Goal: Navigation & Orientation: Find specific page/section

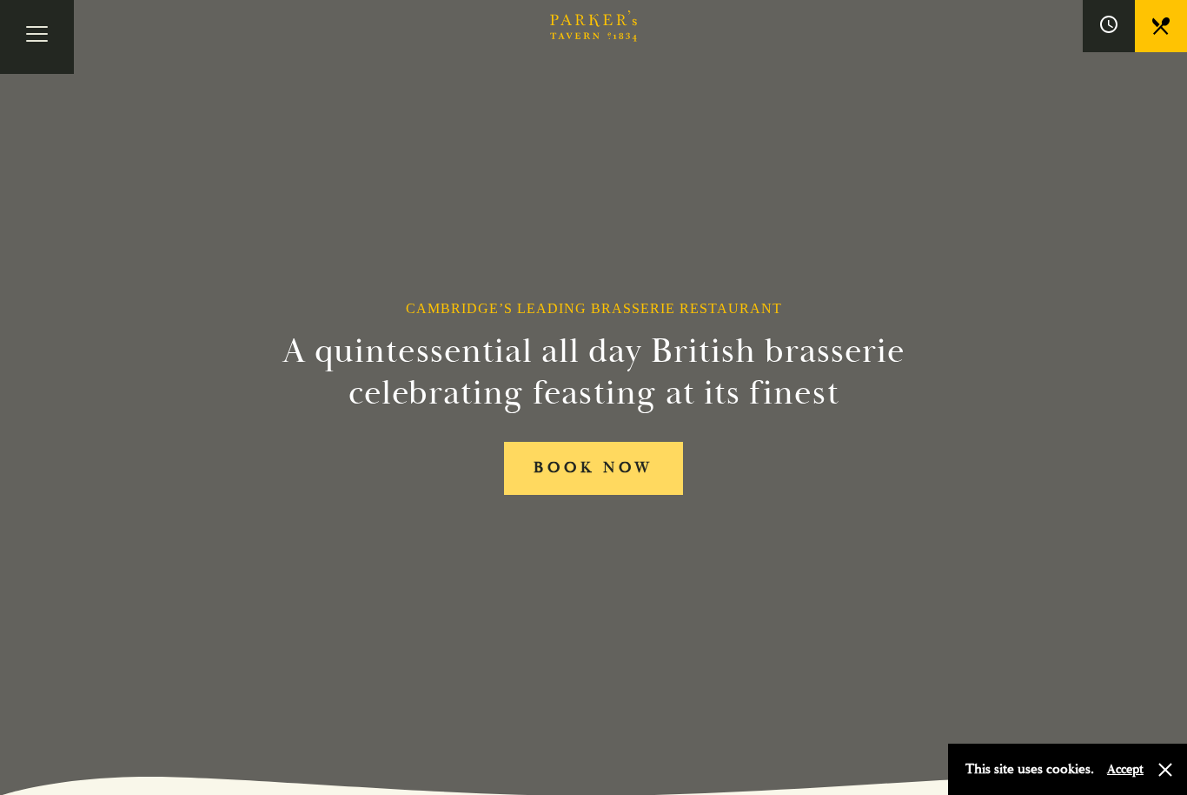
click at [537, 490] on link "BOOK NOW" at bounding box center [593, 468] width 179 height 53
click at [104, 546] on div "Cambridge’s Leading Brasserie Restaurant A quintessential all day British brass…" at bounding box center [593, 397] width 1043 height 795
click at [33, 36] on button "Toggle navigation" at bounding box center [37, 37] width 74 height 74
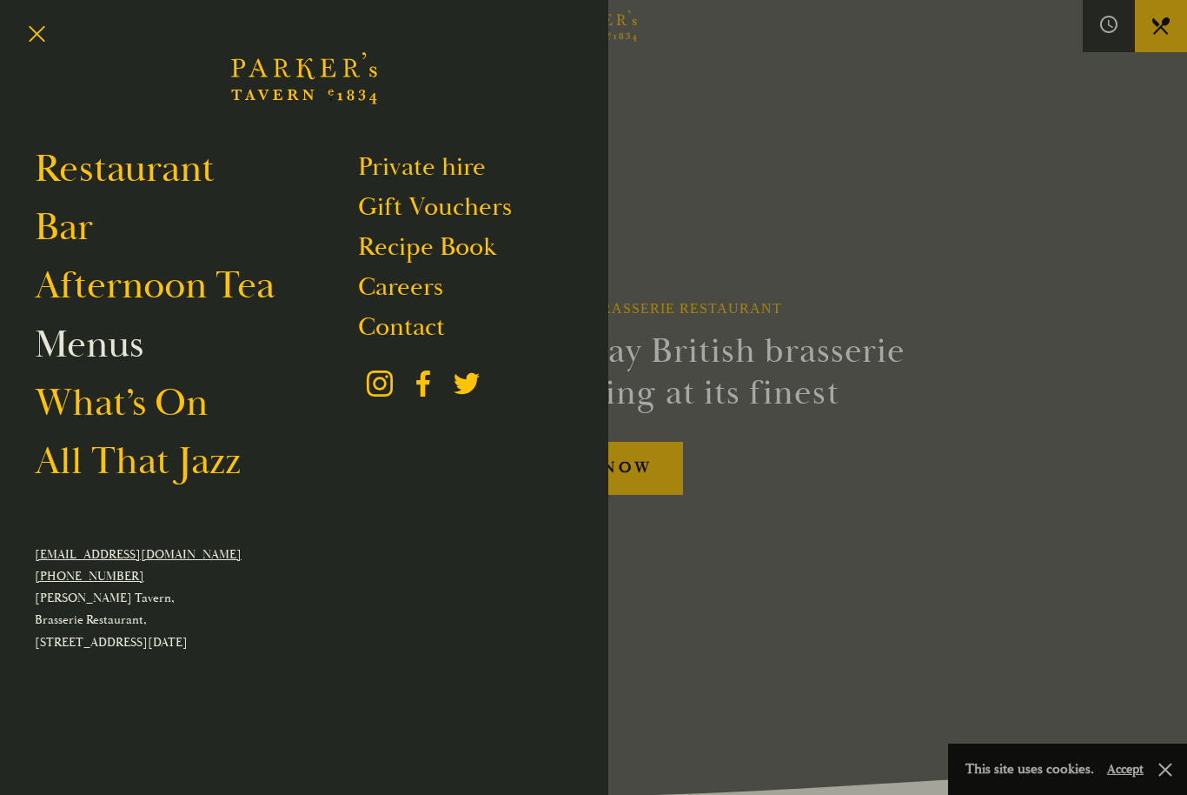
click at [70, 342] on link "Menus" at bounding box center [89, 344] width 109 height 49
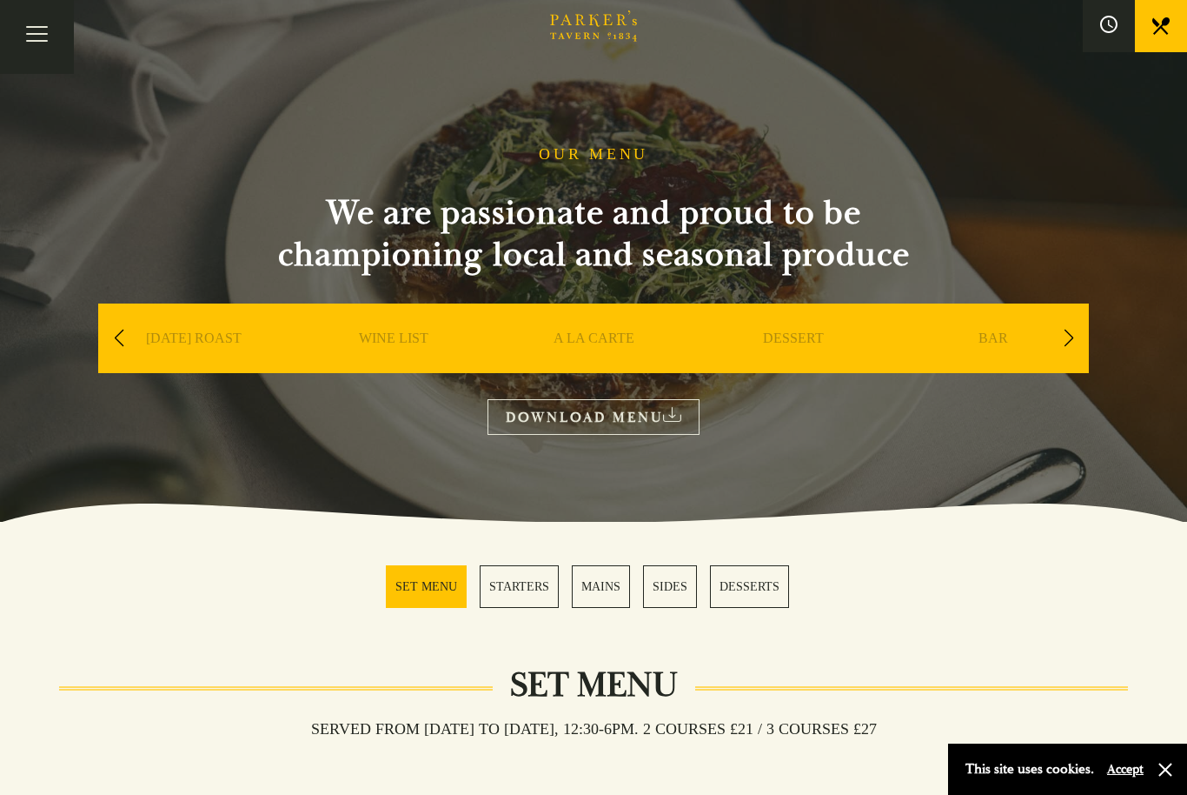
click at [769, 342] on link "DESSERT" at bounding box center [793, 364] width 61 height 70
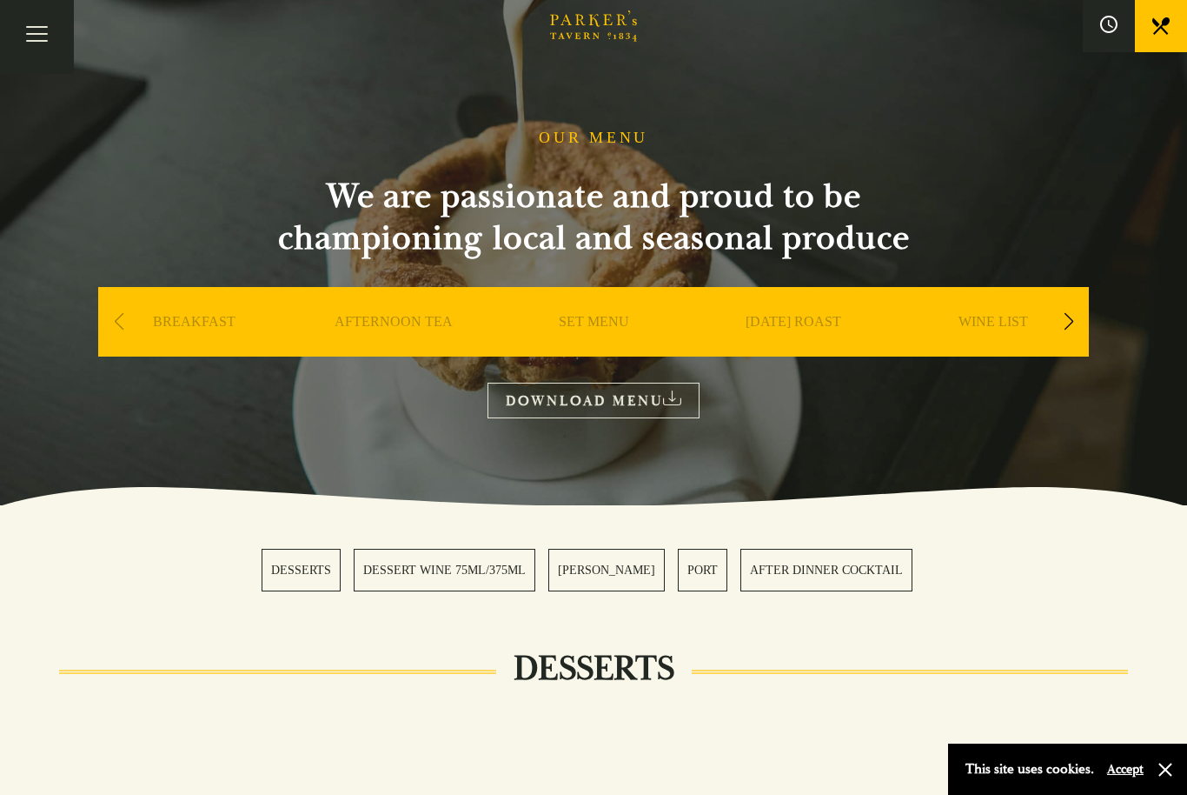
scroll to position [16, 0]
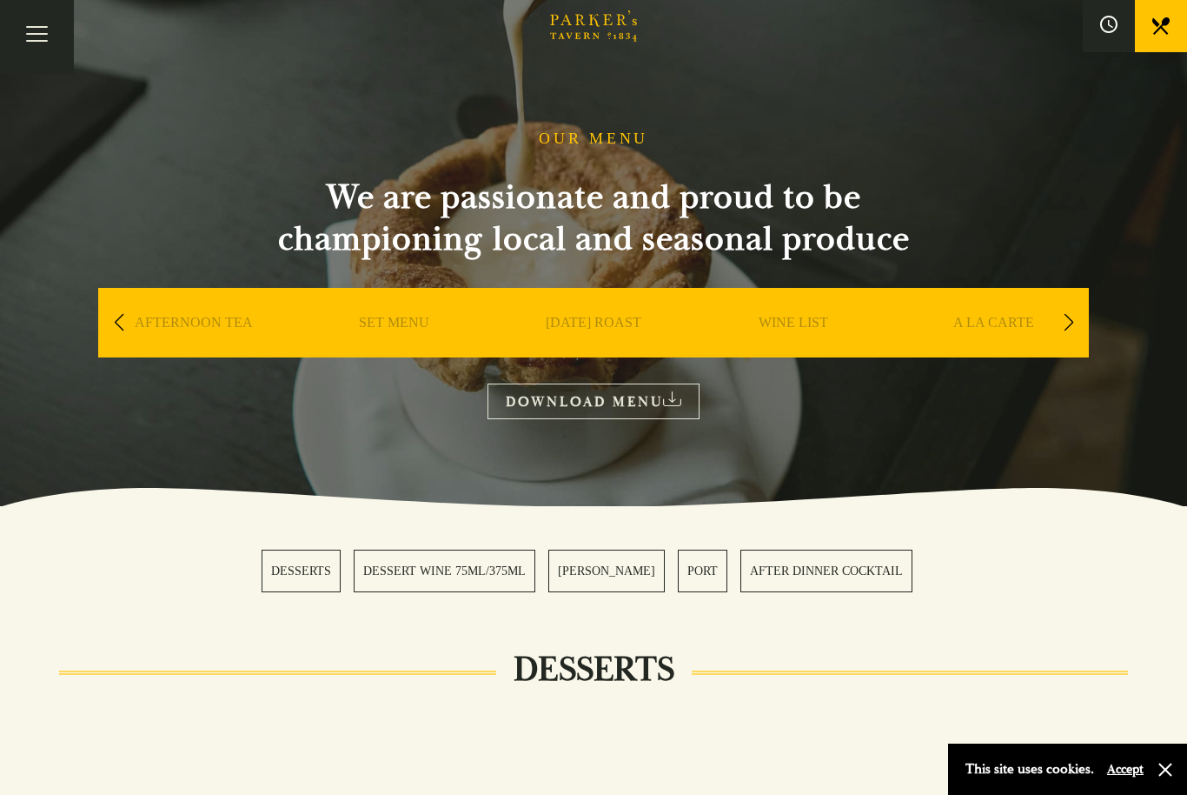
click at [968, 321] on link "A LA CARTE" at bounding box center [994, 349] width 81 height 70
click at [594, 336] on link "SET MENU" at bounding box center [594, 349] width 70 height 70
